Goal: Task Accomplishment & Management: Complete application form

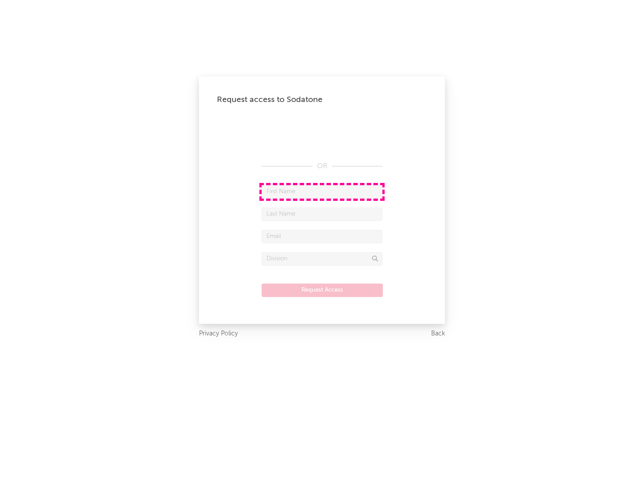
click at [322, 191] on input "text" at bounding box center [322, 191] width 121 height 13
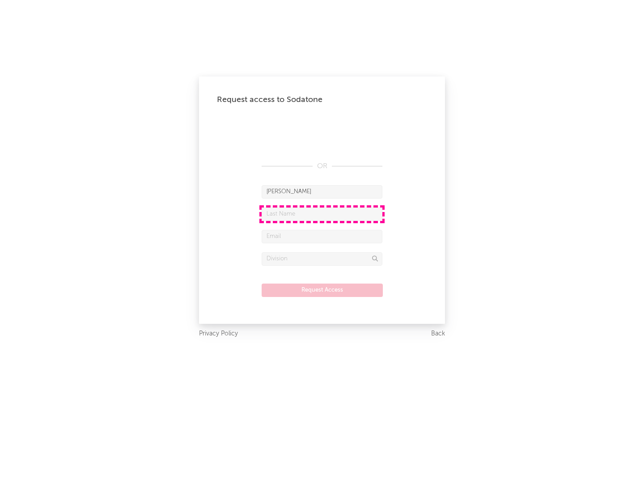
type input "[PERSON_NAME]"
click at [322, 214] on input "text" at bounding box center [322, 214] width 121 height 13
type input "[PERSON_NAME]"
click at [322, 236] on input "text" at bounding box center [322, 236] width 121 height 13
type input "[EMAIL_ADDRESS][DOMAIN_NAME]"
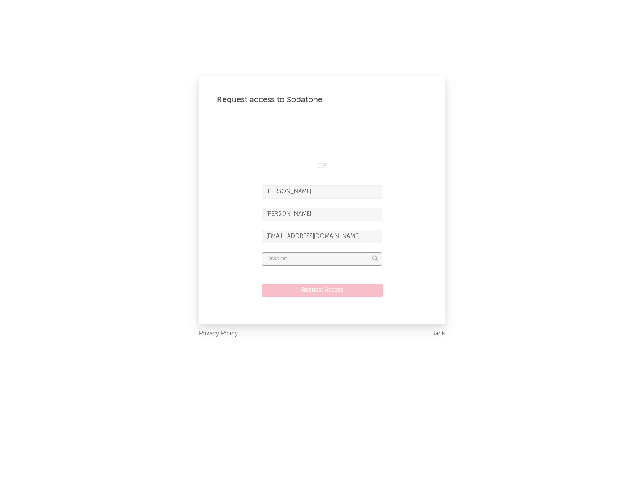
click at [322, 259] on input "text" at bounding box center [322, 258] width 121 height 13
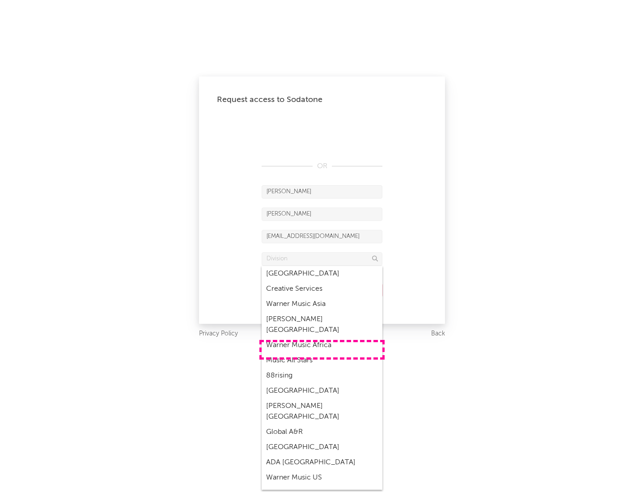
click at [322, 353] on div "Music All Stars" at bounding box center [322, 360] width 121 height 15
type input "Music All Stars"
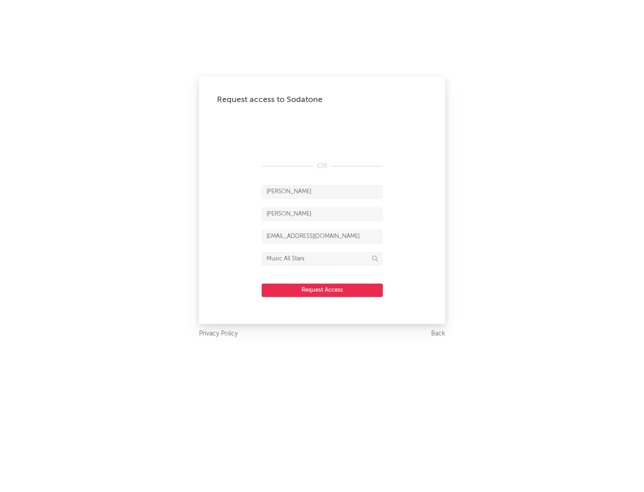
click at [322, 290] on button "Request Access" at bounding box center [322, 290] width 121 height 13
